Goal: Transaction & Acquisition: Purchase product/service

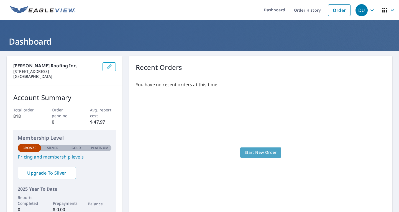
click at [258, 151] on span "Start New Order" at bounding box center [261, 152] width 32 height 7
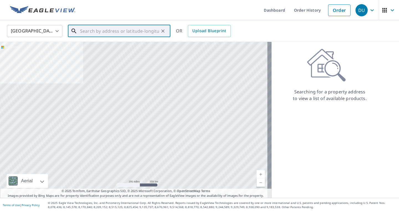
click at [95, 29] on input "text" at bounding box center [119, 31] width 79 height 16
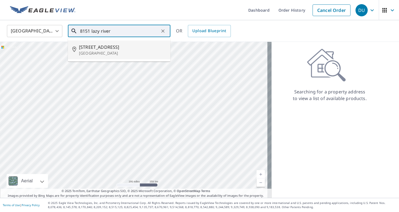
click at [135, 46] on span "[STREET_ADDRESS]" at bounding box center [122, 47] width 87 height 7
type input "[STREET_ADDRESS]"
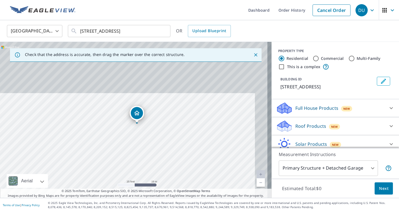
drag, startPoint x: 156, startPoint y: 93, endPoint x: 140, endPoint y: 157, distance: 65.1
click at [140, 157] on div "[STREET_ADDRESS]" at bounding box center [136, 120] width 272 height 156
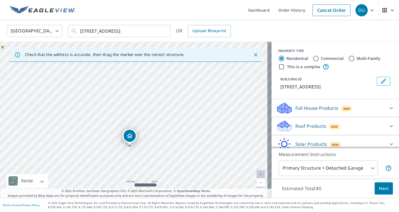
drag, startPoint x: 151, startPoint y: 99, endPoint x: 144, endPoint y: 122, distance: 23.9
click at [144, 122] on div "[STREET_ADDRESS]" at bounding box center [136, 120] width 272 height 156
click at [340, 169] on body "DU DU Dashboard Order History Cancel Order DU [GEOGRAPHIC_DATA] [GEOGRAPHIC_DAT…" at bounding box center [199, 106] width 399 height 212
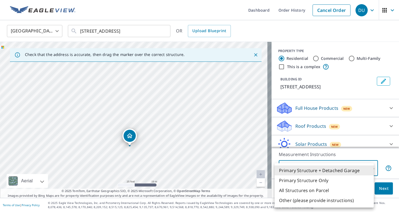
click at [315, 187] on li "All Structures on Parcel" at bounding box center [324, 191] width 99 height 10
type input "3"
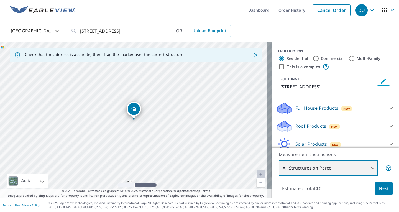
scroll to position [23, 0]
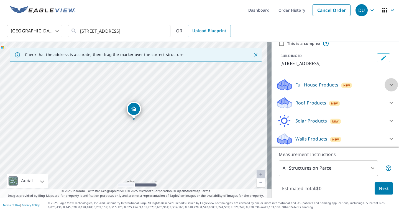
click at [388, 85] on icon at bounding box center [391, 85] width 7 height 7
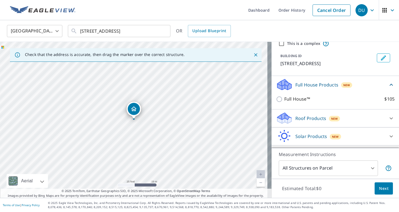
click at [388, 85] on icon at bounding box center [391, 85] width 7 height 7
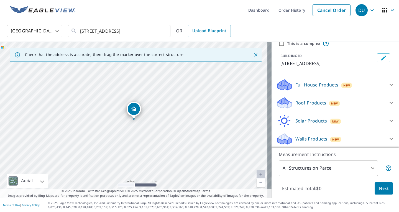
click at [388, 102] on icon at bounding box center [391, 103] width 7 height 7
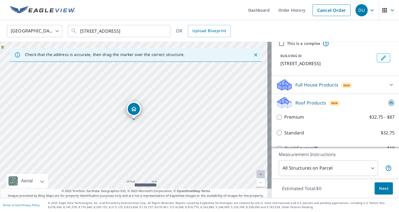
click at [388, 102] on icon at bounding box center [391, 103] width 7 height 7
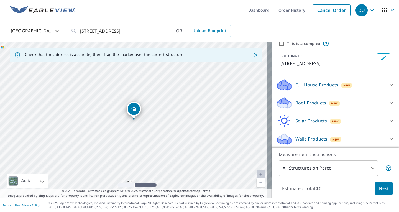
click at [390, 121] on icon at bounding box center [391, 121] width 3 height 2
click at [388, 121] on icon at bounding box center [391, 121] width 7 height 7
click at [305, 83] on p "Full House Products" at bounding box center [317, 85] width 43 height 7
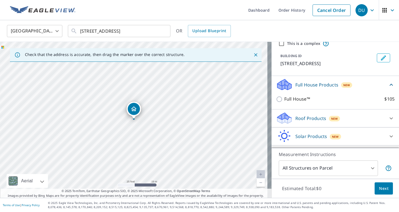
click at [305, 83] on p "Full House Products" at bounding box center [317, 85] width 43 height 7
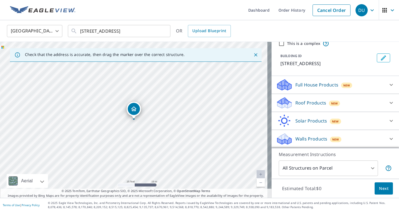
click at [305, 100] on p "Roof Products" at bounding box center [311, 103] width 31 height 7
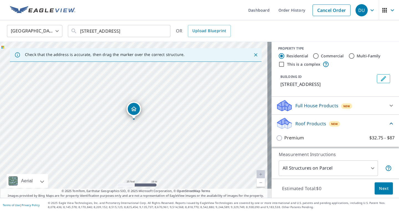
scroll to position [0, 0]
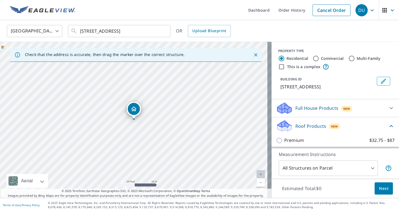
click at [307, 124] on p "Roof Products" at bounding box center [311, 126] width 31 height 7
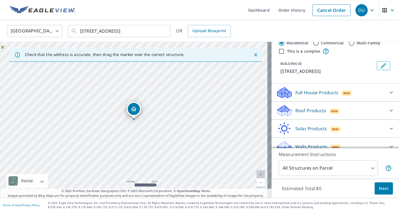
scroll to position [23, 0]
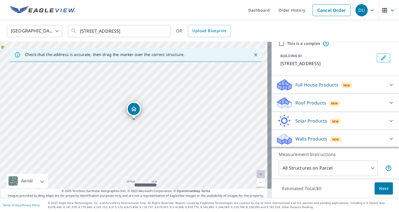
click at [385, 184] on button "Next" at bounding box center [384, 189] width 18 height 12
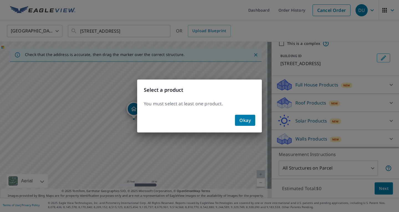
click at [249, 120] on span "Okay" at bounding box center [245, 120] width 11 height 8
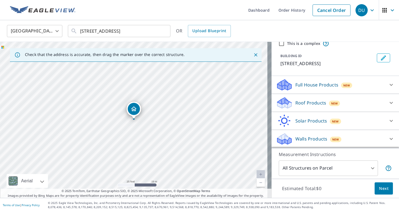
click at [354, 103] on div "Roof Products New" at bounding box center [330, 103] width 109 height 13
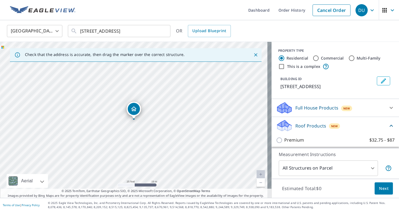
scroll to position [0, 0]
click at [331, 103] on div "Full House Products New" at bounding box center [330, 108] width 109 height 13
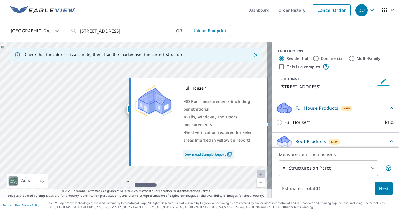
click at [301, 120] on p "Full House™" at bounding box center [298, 122] width 26 height 7
click at [285, 120] on input "Full House™ $105" at bounding box center [280, 122] width 8 height 7
checkbox input "true"
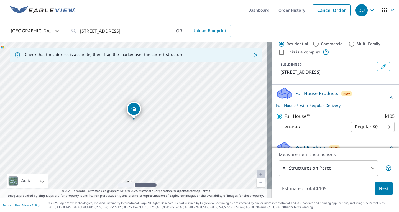
scroll to position [28, 0]
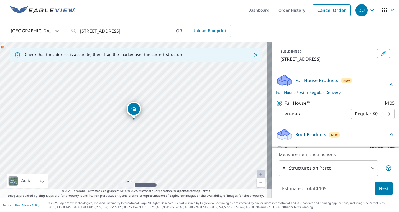
click at [359, 112] on body "DU DU Dashboard Order History Cancel Order DU [GEOGRAPHIC_DATA] [GEOGRAPHIC_DAT…" at bounding box center [199, 106] width 399 height 212
click at [359, 112] on li "Regular $0" at bounding box center [365, 114] width 44 height 10
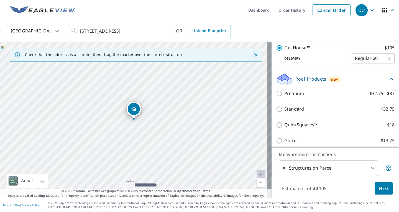
click at [365, 75] on div "Roof Products New" at bounding box center [332, 79] width 112 height 13
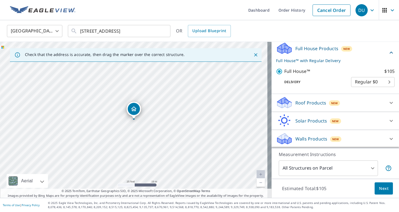
scroll to position [60, 0]
click at [379, 188] on span "Next" at bounding box center [383, 188] width 9 height 7
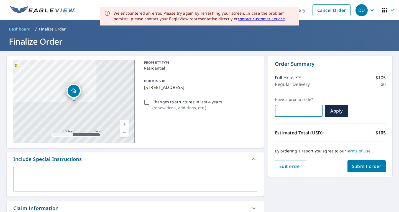
click at [296, 112] on input "text" at bounding box center [299, 111] width 48 height 16
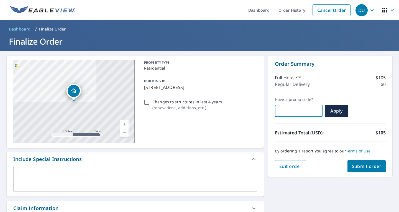
paste input "Q4OC-CDWMC-W9XRL"
checkbox input "true"
type input "Q4OC-CDWMC-W9XRL"
click at [330, 111] on span "Apply" at bounding box center [337, 111] width 15 height 6
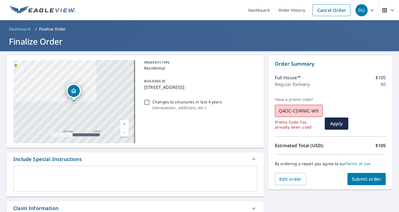
scroll to position [28, 0]
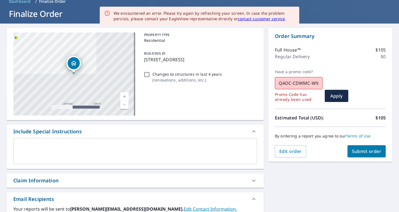
click at [298, 81] on input "Q4OC-CDWMC-W9XRL" at bounding box center [299, 83] width 48 height 16
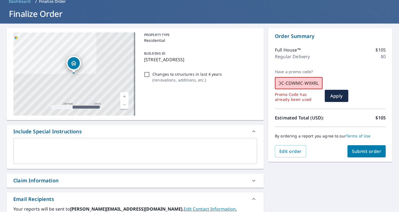
drag, startPoint x: 276, startPoint y: 84, endPoint x: 341, endPoint y: 82, distance: 65.8
click at [341, 82] on div "Have a promo code? Q4OC-CDWMC-W9XRL ​ Promo Code has already been used Apply" at bounding box center [330, 85] width 111 height 33
paste input "XYQ8L-MKLJR"
checkbox input "true"
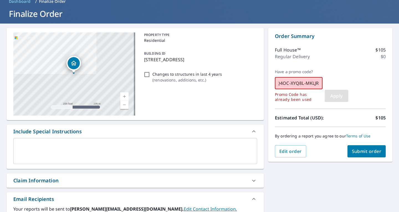
type input "Q4OC-XYQ8L-MKLJR"
click at [331, 93] on span "Apply" at bounding box center [337, 96] width 15 height 6
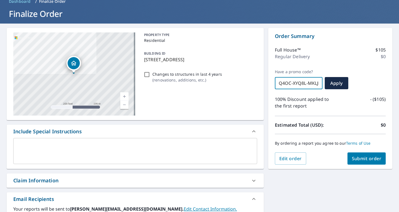
scroll to position [0, 2]
drag, startPoint x: 275, startPoint y: 82, endPoint x: 318, endPoint y: 81, distance: 43.6
click at [318, 81] on input "Q4OC-XYQ8L-MKLJR" at bounding box center [299, 83] width 48 height 16
click at [327, 62] on div "Full House™ $105 Regular Delivery $0" at bounding box center [330, 54] width 111 height 29
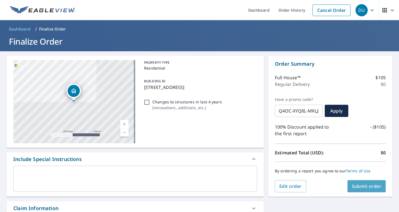
click at [354, 187] on span "Submit order" at bounding box center [367, 186] width 30 height 6
checkbox input "true"
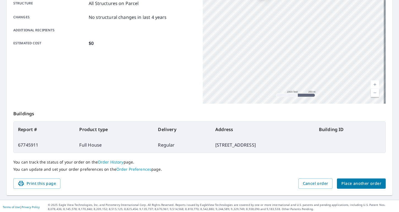
scroll to position [114, 0]
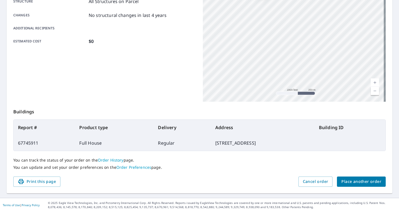
drag, startPoint x: 39, startPoint y: 186, endPoint x: 300, endPoint y: 168, distance: 262.2
click at [39, 186] on button "Print this page" at bounding box center [36, 182] width 47 height 10
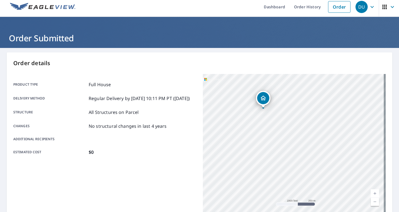
scroll to position [0, 0]
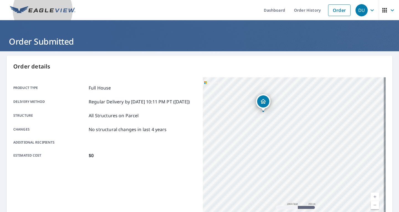
click at [51, 8] on img at bounding box center [42, 10] width 65 height 8
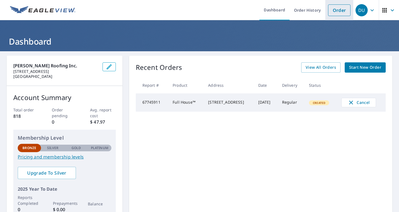
click at [333, 12] on link "Order" at bounding box center [339, 10] width 22 height 12
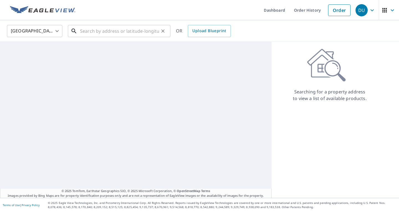
click at [128, 32] on input "text" at bounding box center [119, 31] width 79 height 16
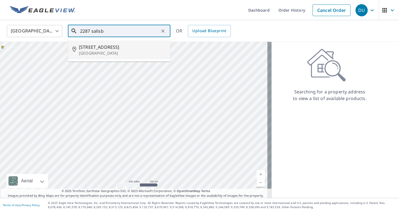
click at [132, 52] on p "[GEOGRAPHIC_DATA]" at bounding box center [122, 53] width 87 height 6
type input "[STREET_ADDRESS]"
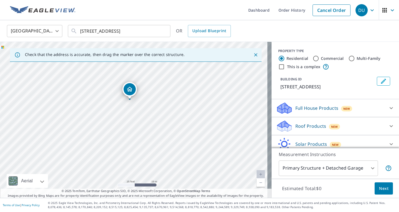
drag, startPoint x: 126, startPoint y: 82, endPoint x: 168, endPoint y: 178, distance: 104.3
click at [168, 178] on div "[STREET_ADDRESS]" at bounding box center [136, 120] width 272 height 156
click at [296, 107] on p "Full House Products" at bounding box center [317, 108] width 43 height 7
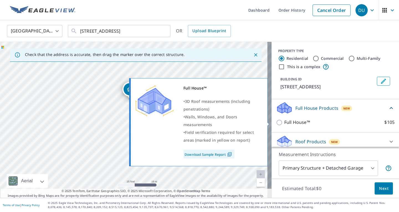
click at [294, 120] on p "Full House™" at bounding box center [298, 122] width 26 height 7
click at [285, 120] on input "Full House™ $105" at bounding box center [280, 122] width 8 height 7
checkbox input "true"
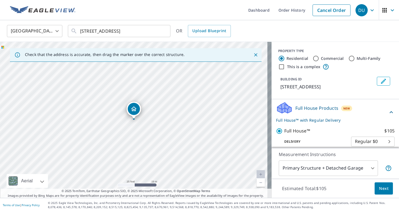
click at [321, 170] on body "DU DU Dashboard Order History Cancel Order DU [GEOGRAPHIC_DATA] [GEOGRAPHIC_DAT…" at bounding box center [199, 106] width 399 height 212
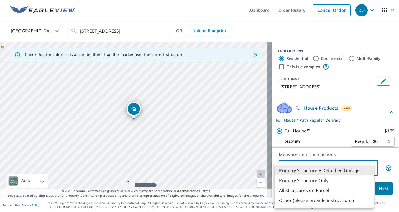
click at [319, 189] on li "All Structures on Parcel" at bounding box center [324, 191] width 99 height 10
type input "3"
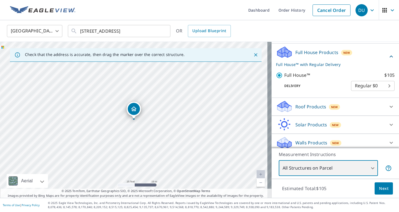
scroll to position [60, 0]
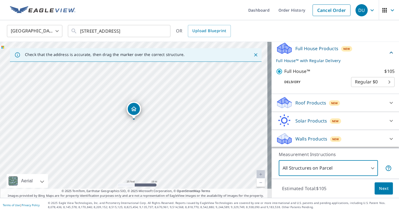
click at [379, 190] on span "Next" at bounding box center [383, 188] width 9 height 7
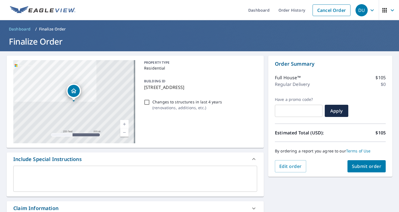
click at [300, 113] on input "text" at bounding box center [299, 111] width 48 height 16
paste input "Q4OC-CDWMC-W9XRL"
checkbox input "true"
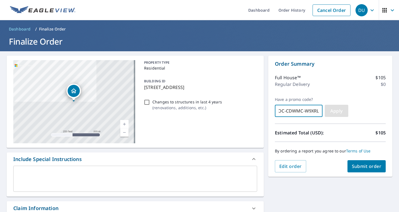
type input "Q4OC-CDWMC-W9XRL"
click at [335, 109] on span "Apply" at bounding box center [337, 111] width 15 height 6
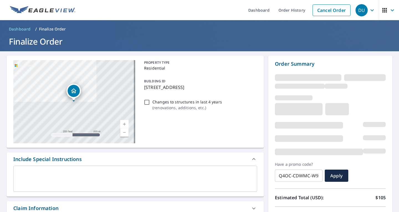
scroll to position [55, 0]
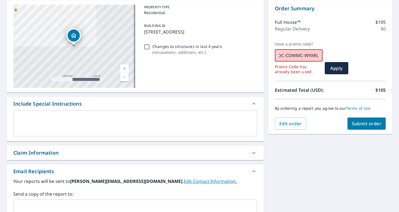
drag, startPoint x: 275, startPoint y: 55, endPoint x: 323, endPoint y: 59, distance: 48.2
click at [323, 59] on div "Have a promo code? Q4OC-CDWMC-W9XRL ​ Promo Code has already been used Apply" at bounding box center [330, 58] width 111 height 33
paste input "NBPSJ-VP87R"
checkbox input "true"
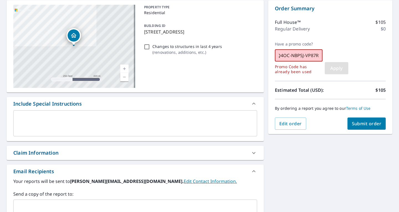
type input "Q4OC-NBPSJ-VP87R"
click at [330, 70] on span "Apply" at bounding box center [337, 68] width 15 height 6
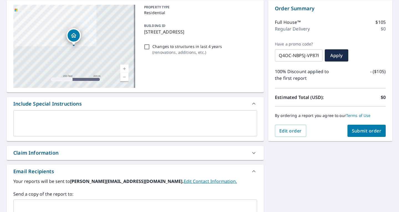
scroll to position [28, 0]
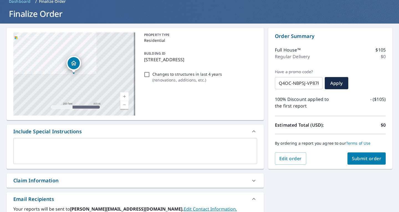
click at [352, 161] on span "Submit order" at bounding box center [367, 159] width 30 height 6
checkbox input "true"
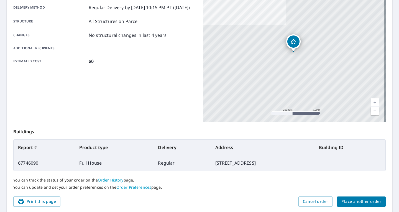
scroll to position [114, 0]
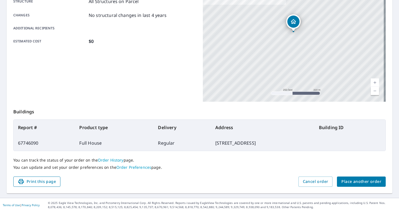
click at [47, 182] on span "Print this page" at bounding box center [37, 181] width 38 height 7
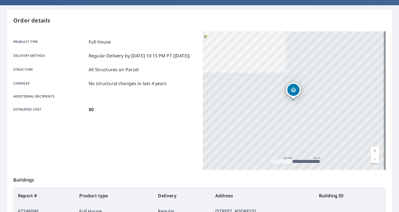
scroll to position [0, 0]
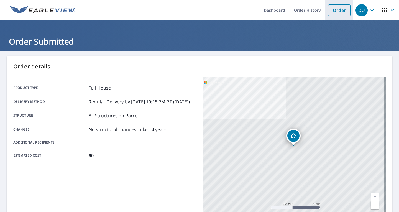
click at [341, 10] on link "Order" at bounding box center [339, 10] width 22 height 12
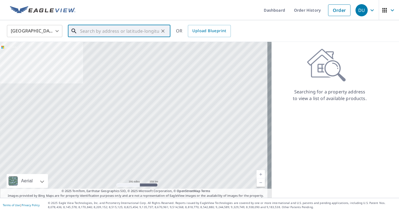
click at [135, 31] on input "text" at bounding box center [119, 31] width 79 height 16
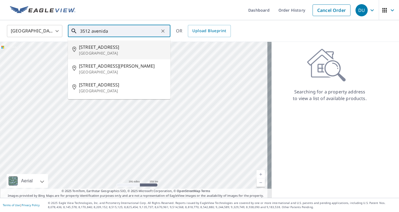
click at [121, 50] on span "[STREET_ADDRESS]" at bounding box center [122, 47] width 87 height 7
type input "[STREET_ADDRESS]"
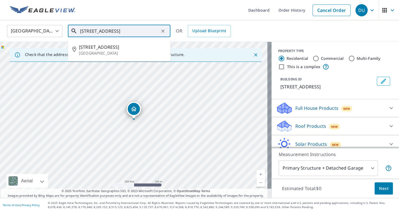
drag, startPoint x: 80, startPoint y: 30, endPoint x: 126, endPoint y: 31, distance: 46.4
click at [126, 31] on input "[STREET_ADDRESS]" at bounding box center [119, 31] width 79 height 16
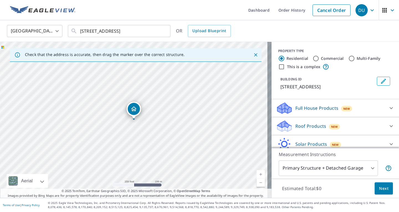
click at [334, 112] on p "Full House Products" at bounding box center [317, 108] width 43 height 7
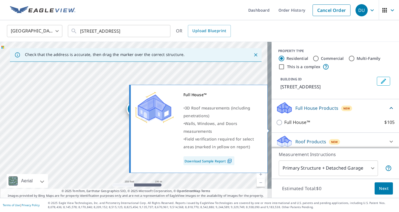
click at [310, 126] on label "Full House™ $105" at bounding box center [340, 122] width 110 height 7
click at [285, 126] on input "Full House™ $105" at bounding box center [280, 122] width 8 height 7
checkbox input "true"
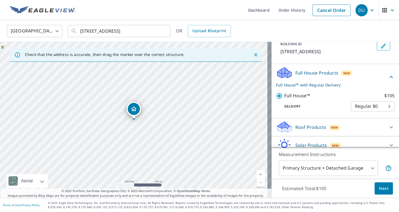
scroll to position [66, 0]
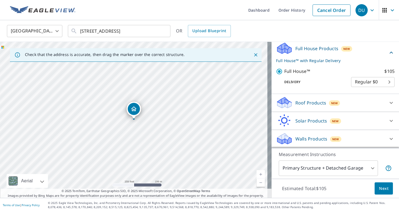
click at [307, 171] on body "DU DU Dashboard Order History Cancel Order DU [GEOGRAPHIC_DATA] US ​ [STREET_AD…" at bounding box center [199, 106] width 399 height 212
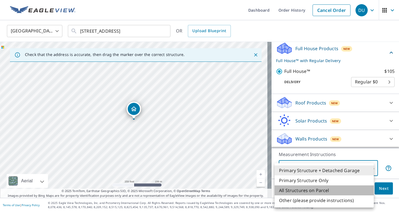
click at [300, 189] on li "All Structures on Parcel" at bounding box center [324, 191] width 99 height 10
type input "3"
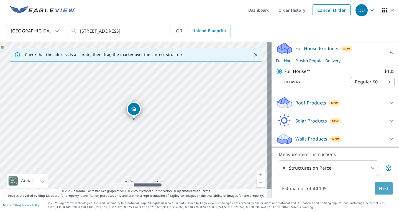
click at [379, 187] on span "Next" at bounding box center [383, 188] width 9 height 7
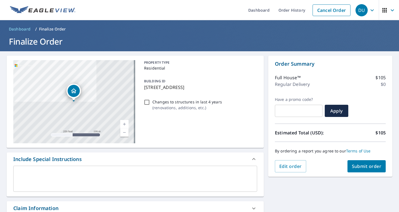
click at [307, 108] on input "text" at bounding box center [299, 111] width 48 height 16
paste input "Q4OC-2PBPB-ZXS28"
checkbox input "true"
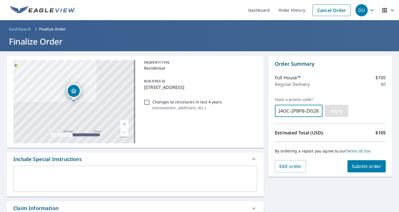
type input "Q4OC-2PBPB-ZXS28"
click at [331, 110] on span "Apply" at bounding box center [337, 111] width 15 height 6
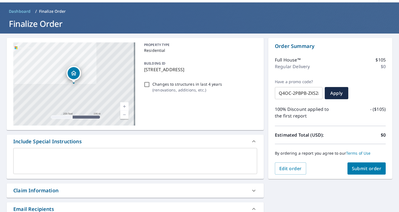
scroll to position [28, 0]
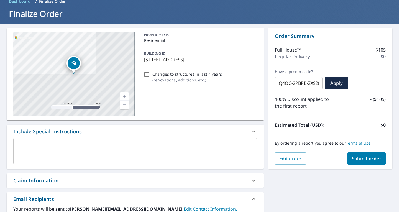
click at [358, 159] on span "Submit order" at bounding box center [367, 159] width 30 height 6
checkbox input "true"
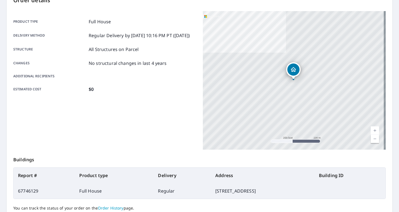
scroll to position [114, 0]
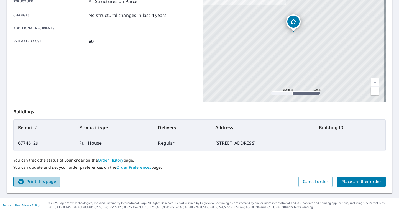
click at [48, 182] on span "Print this page" at bounding box center [37, 181] width 38 height 7
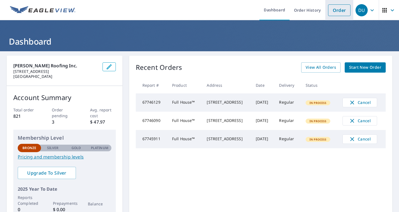
click at [329, 11] on link "Order" at bounding box center [339, 10] width 22 height 12
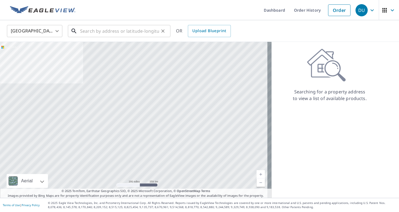
click at [96, 31] on input "text" at bounding box center [119, 31] width 79 height 16
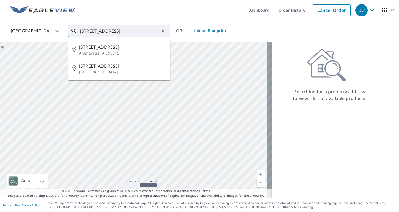
click at [141, 30] on input "320 oceanview drive" at bounding box center [119, 31] width 79 height 16
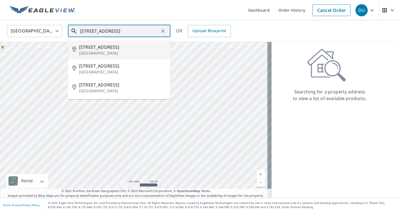
click at [123, 51] on p "Vista, CA 92084" at bounding box center [122, 53] width 87 height 6
type input "320 Ocean View Dr Vista, CA 92084"
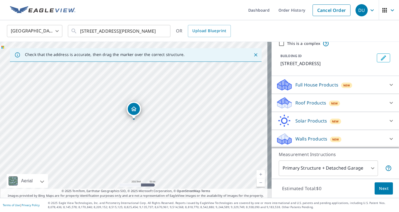
click at [330, 84] on p "Full House Products" at bounding box center [317, 85] width 43 height 7
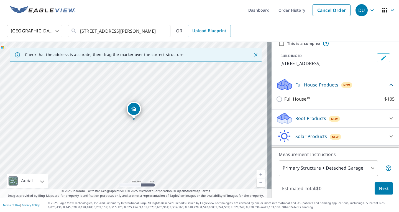
scroll to position [23, 0]
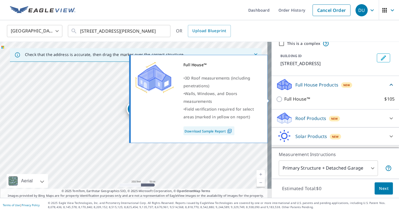
click at [294, 100] on p "Full House™" at bounding box center [298, 99] width 26 height 7
click at [285, 100] on input "Full House™ $105" at bounding box center [280, 99] width 8 height 7
checkbox input "true"
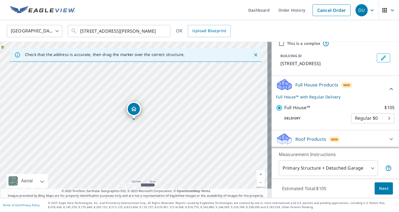
click at [329, 168] on body "DU DU Dashboard Order History Cancel Order DU United States US ​ 320 Ocean View…" at bounding box center [199, 106] width 399 height 212
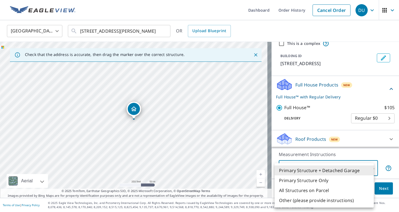
click at [319, 190] on li "All Structures on Parcel" at bounding box center [324, 191] width 99 height 10
type input "3"
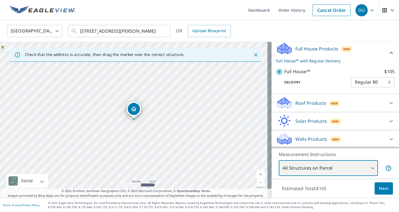
scroll to position [60, 0]
click at [382, 190] on span "Next" at bounding box center [383, 188] width 9 height 7
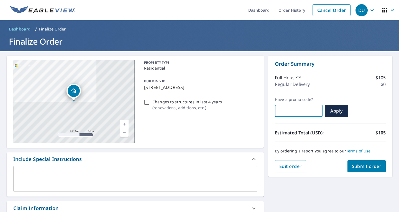
click at [292, 116] on input "text" at bounding box center [299, 111] width 48 height 16
paste input "Q4OC-HX4MS-77JKJ"
checkbox input "true"
type input "Q4OC-HX4MS-77JKJ"
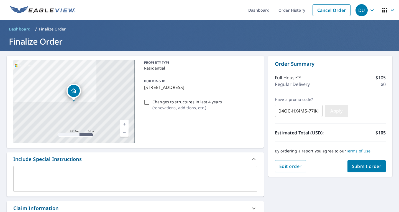
click at [330, 112] on span "Apply" at bounding box center [337, 111] width 15 height 6
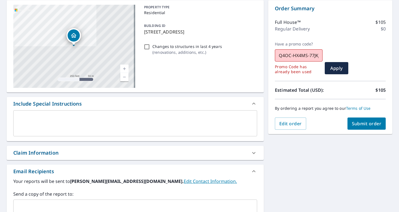
scroll to position [28, 0]
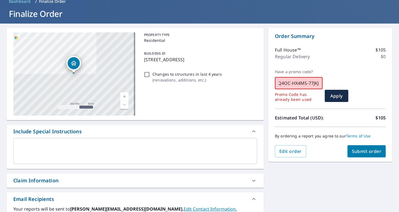
drag, startPoint x: 275, startPoint y: 83, endPoint x: 331, endPoint y: 83, distance: 56.0
click at [331, 83] on div "Have a promo code? Q4OC-HX4MS-77JKJ ​ Promo Code has already been used Apply" at bounding box center [330, 85] width 111 height 33
paste input "WH8L3-ELRC3"
checkbox input "true"
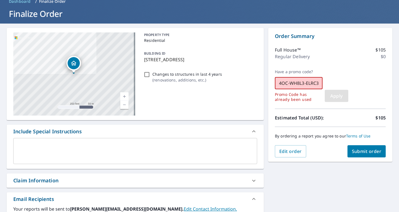
type input "Q4OC-WH8L3-ELRC3"
click at [330, 95] on span "Apply" at bounding box center [337, 96] width 15 height 6
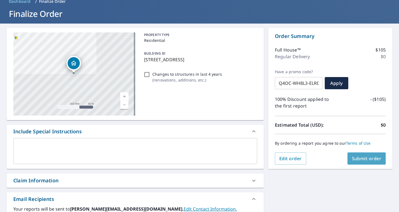
click at [366, 157] on span "Submit order" at bounding box center [367, 159] width 30 height 6
checkbox input "true"
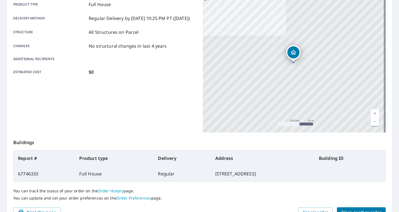
scroll to position [114, 0]
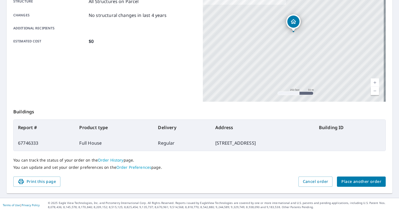
drag, startPoint x: 40, startPoint y: 184, endPoint x: 302, endPoint y: 169, distance: 262.6
click at [40, 184] on span "Print this page" at bounding box center [37, 181] width 38 height 7
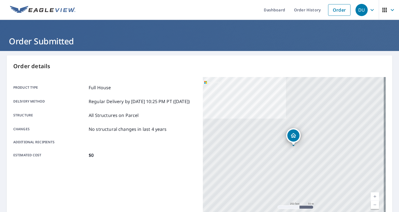
scroll to position [0, 0]
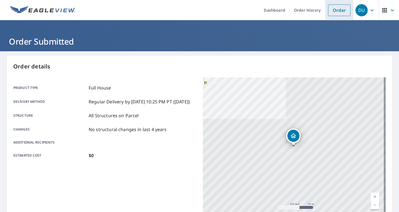
click at [330, 10] on link "Order" at bounding box center [339, 10] width 22 height 12
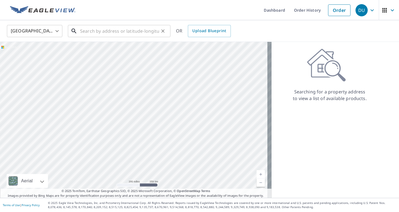
click at [101, 32] on input "text" at bounding box center [119, 31] width 79 height 16
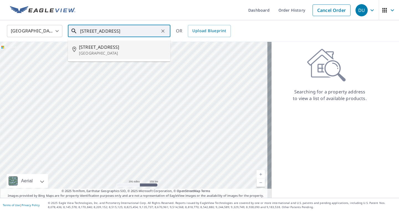
click at [95, 55] on p "Vista, CA 92081" at bounding box center [122, 53] width 87 height 6
type input "1500 Green Oak Rd Vista, CA 92081"
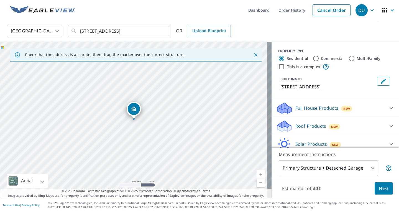
click at [325, 103] on div "Full House Products New" at bounding box center [330, 108] width 109 height 13
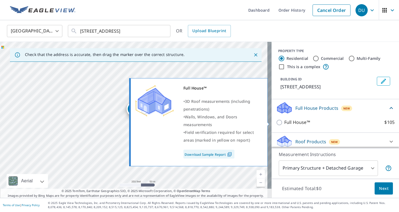
click at [318, 123] on label "Full House™ $105" at bounding box center [340, 122] width 110 height 7
click at [285, 123] on input "Full House™ $105" at bounding box center [280, 122] width 8 height 7
checkbox input "true"
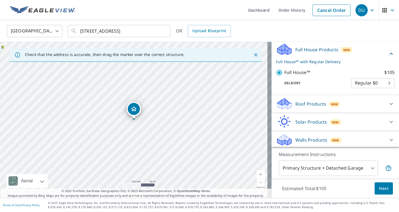
scroll to position [60, 0]
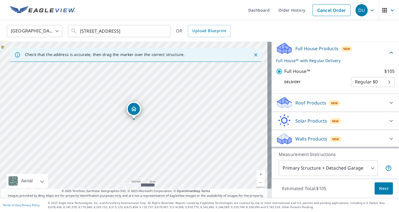
click at [332, 166] on body "DU DU Dashboard Order History Cancel Order DU United States US ​ 1500 Green Oak…" at bounding box center [199, 106] width 399 height 212
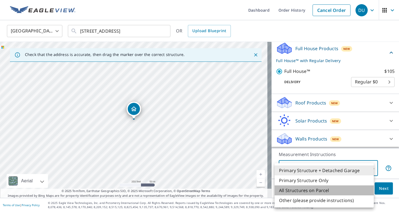
click at [318, 190] on li "All Structures on Parcel" at bounding box center [324, 191] width 99 height 10
type input "3"
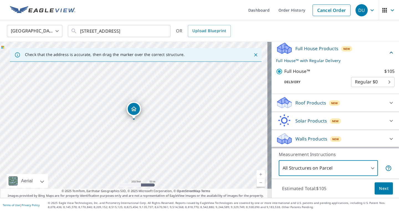
click at [379, 189] on span "Next" at bounding box center [383, 188] width 9 height 7
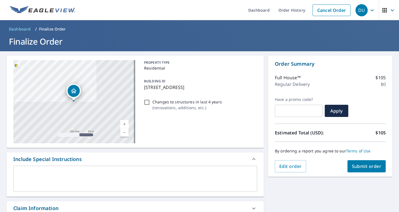
click at [307, 110] on input "text" at bounding box center [299, 111] width 48 height 16
paste input "Q4OC-PC1A3-GNRMA"
checkbox input "true"
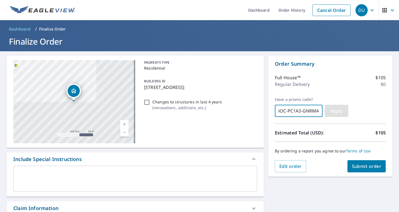
type input "Q4OC-PC1A3-GNRMA"
click at [330, 111] on span "Apply" at bounding box center [337, 111] width 15 height 6
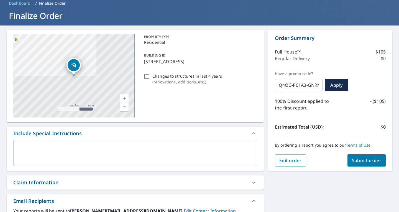
scroll to position [55, 0]
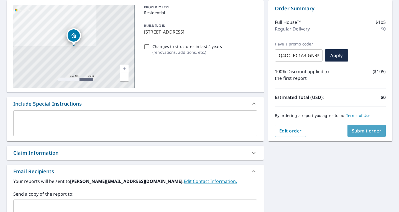
click at [356, 132] on span "Submit order" at bounding box center [367, 131] width 30 height 6
checkbox input "true"
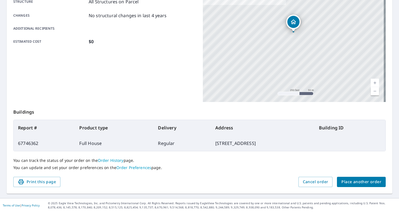
scroll to position [114, 0]
click at [45, 180] on span "Print this page" at bounding box center [37, 181] width 38 height 7
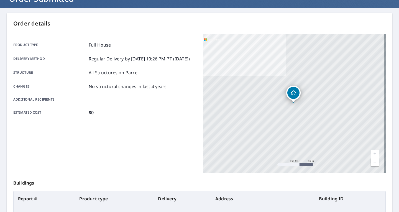
scroll to position [0, 0]
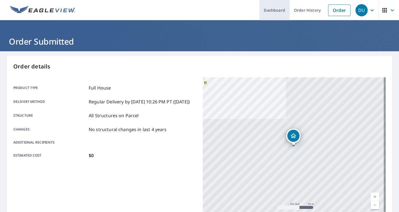
click at [272, 7] on link "Dashboard" at bounding box center [275, 10] width 30 height 20
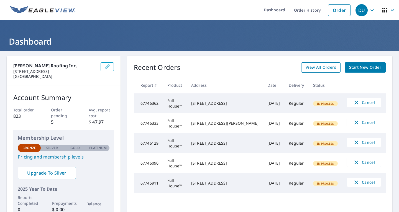
click at [314, 70] on span "View All Orders" at bounding box center [321, 67] width 31 height 7
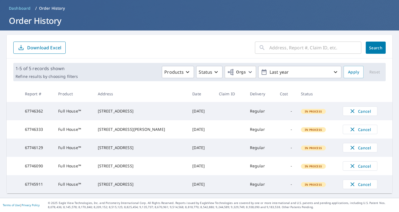
scroll to position [29, 0]
click at [306, 67] on p "Last year" at bounding box center [300, 72] width 65 height 10
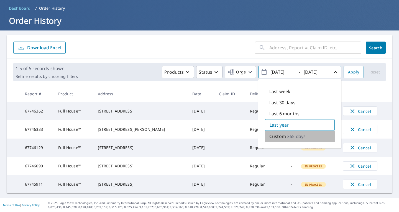
click at [280, 133] on p "Custom" at bounding box center [278, 136] width 17 height 7
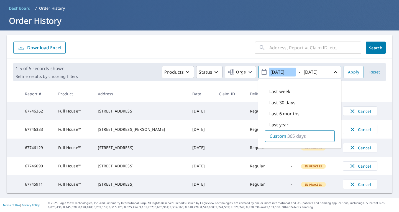
click at [285, 68] on input "2024/10/06" at bounding box center [282, 72] width 27 height 9
click at [275, 68] on input "2024/10/06" at bounding box center [282, 72] width 27 height 9
type input "2023/10/06"
click at [309, 68] on input "2025/10/06" at bounding box center [315, 72] width 27 height 9
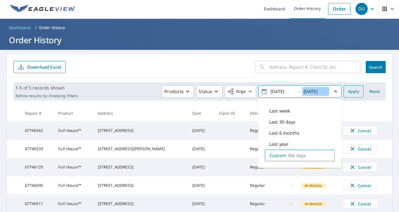
type input "2024/10/06"
click at [354, 88] on span "Apply" at bounding box center [353, 91] width 11 height 7
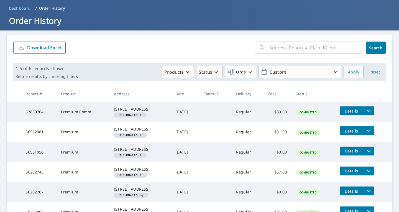
scroll to position [29, 0]
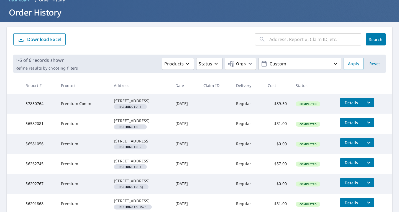
click at [60, 110] on td "Premium Comm." at bounding box center [83, 104] width 53 height 20
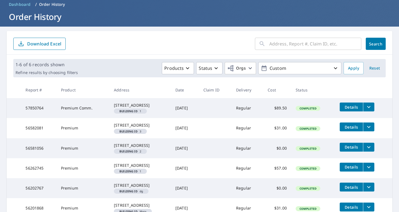
scroll to position [0, 0]
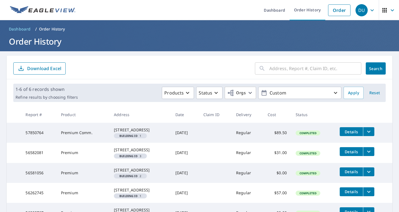
click at [175, 69] on form "​ Search Download Excel" at bounding box center [199, 68] width 373 height 12
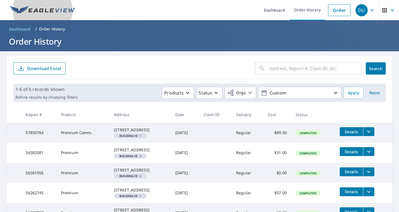
click at [46, 9] on img at bounding box center [42, 10] width 65 height 8
